Goal: Use online tool/utility: Utilize a website feature to perform a specific function

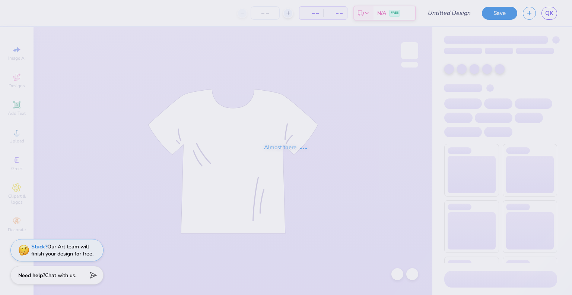
type input "air balloon hoodie"
type input "100"
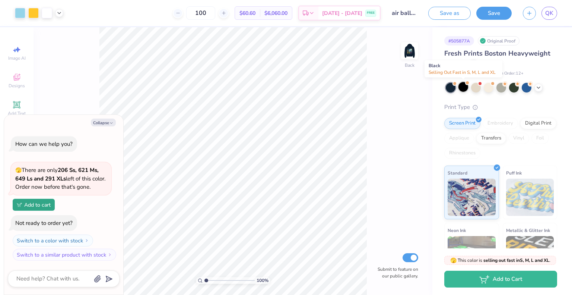
click at [464, 86] on div at bounding box center [463, 87] width 10 height 10
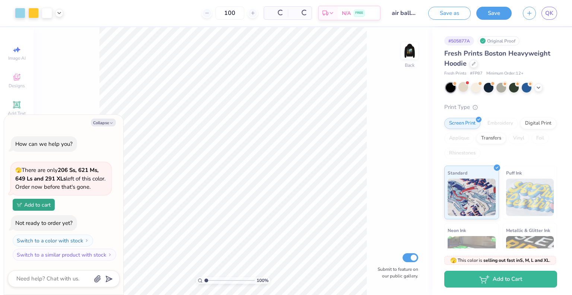
scroll to position [65, 0]
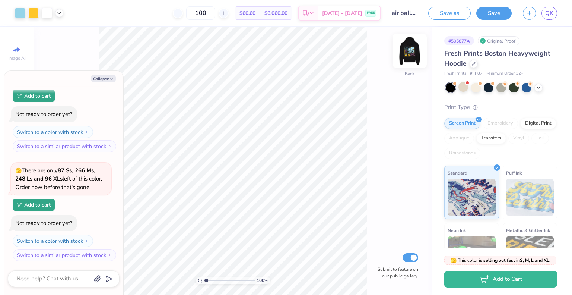
click at [413, 58] on img at bounding box center [410, 51] width 30 height 30
click at [99, 80] on button "Collapse" at bounding box center [103, 78] width 25 height 8
type textarea "x"
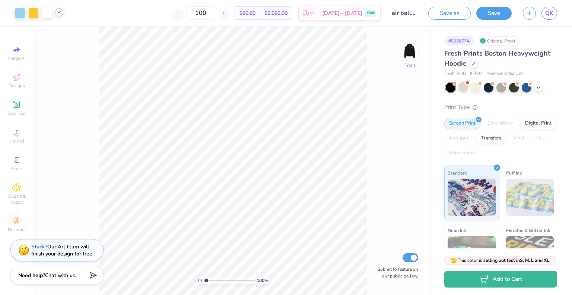
click at [60, 13] on polyline at bounding box center [59, 12] width 3 height 1
click at [49, 30] on div at bounding box center [52, 31] width 10 height 10
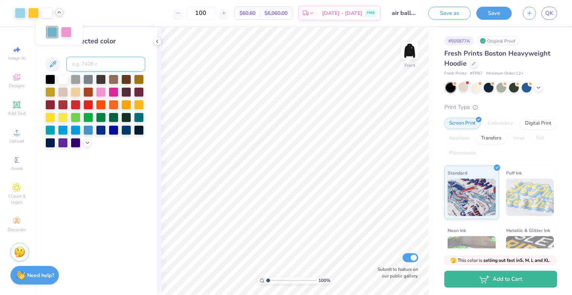
click at [83, 61] on input at bounding box center [105, 64] width 79 height 15
type input "2975"
click at [157, 43] on icon at bounding box center [157, 41] width 6 height 6
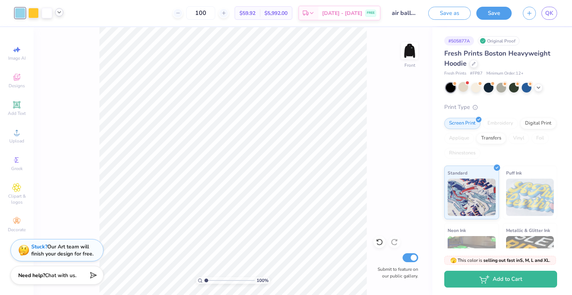
click at [60, 13] on icon at bounding box center [59, 12] width 6 height 6
click at [98, 69] on div "100 % Front Submit to feature on our public gallery." at bounding box center [233, 160] width 399 height 267
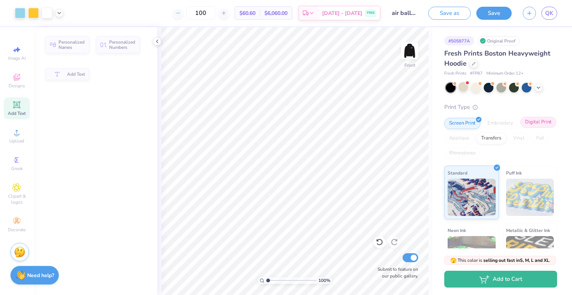
click at [520, 128] on div "Digital Print" at bounding box center [538, 122] width 36 height 11
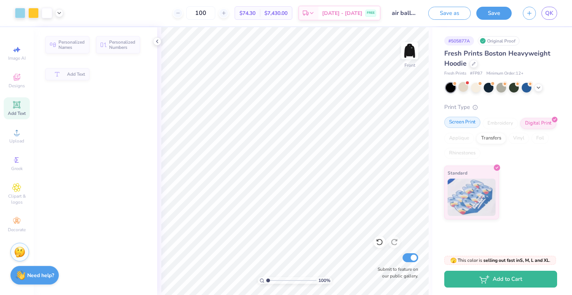
click at [459, 126] on div "Screen Print" at bounding box center [462, 122] width 36 height 11
click at [464, 124] on div "Screen Print" at bounding box center [462, 122] width 36 height 11
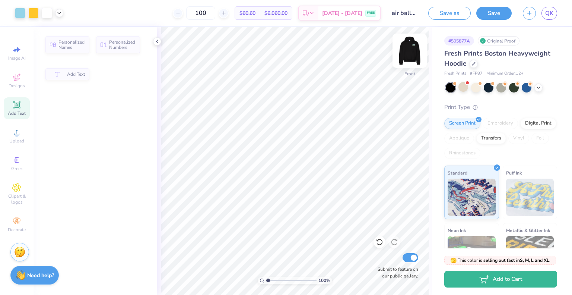
click at [413, 51] on img at bounding box center [410, 51] width 30 height 30
click at [486, 12] on button "Save" at bounding box center [493, 12] width 35 height 13
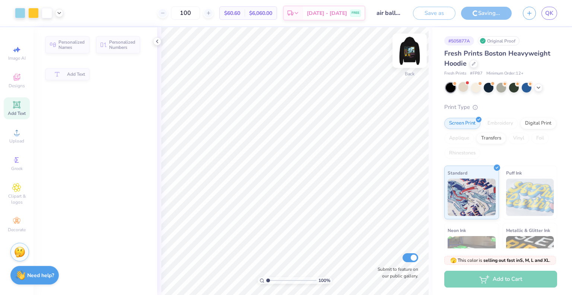
click at [406, 54] on img at bounding box center [410, 51] width 30 height 30
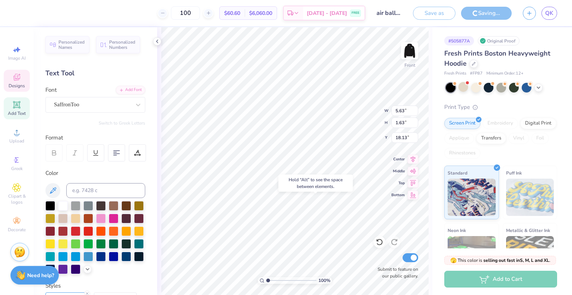
type input "18.13"
